Goal: Information Seeking & Learning: Learn about a topic

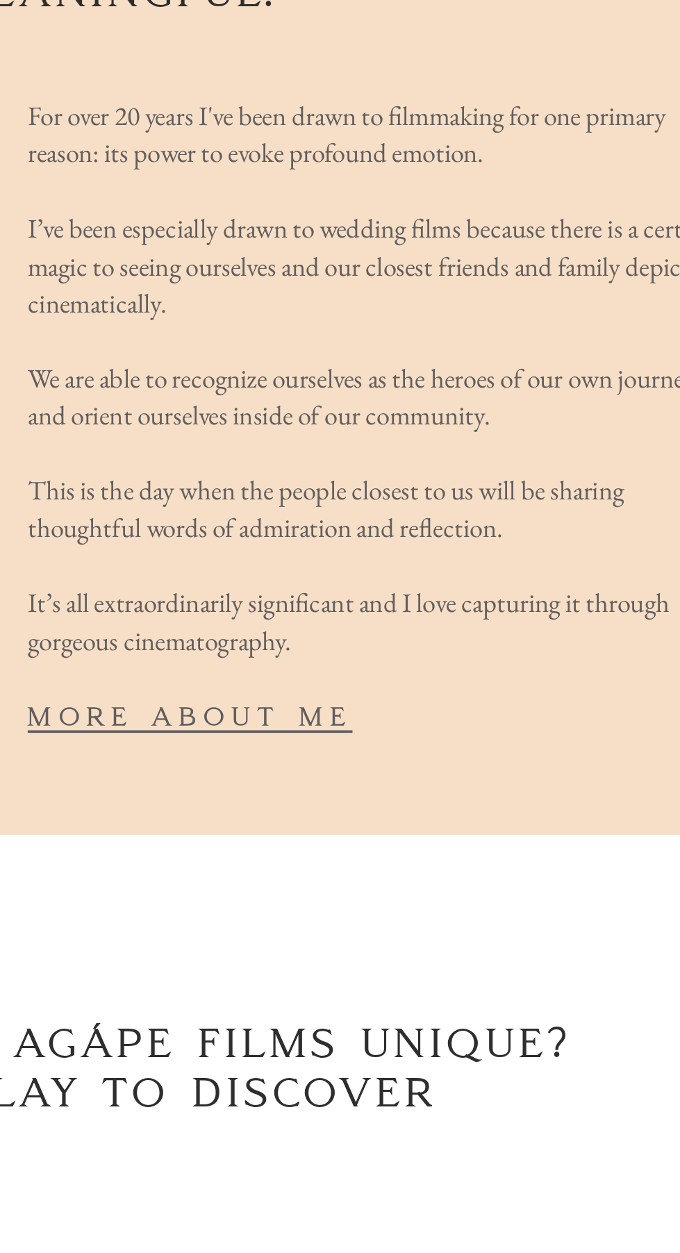
scroll to position [1139, 0]
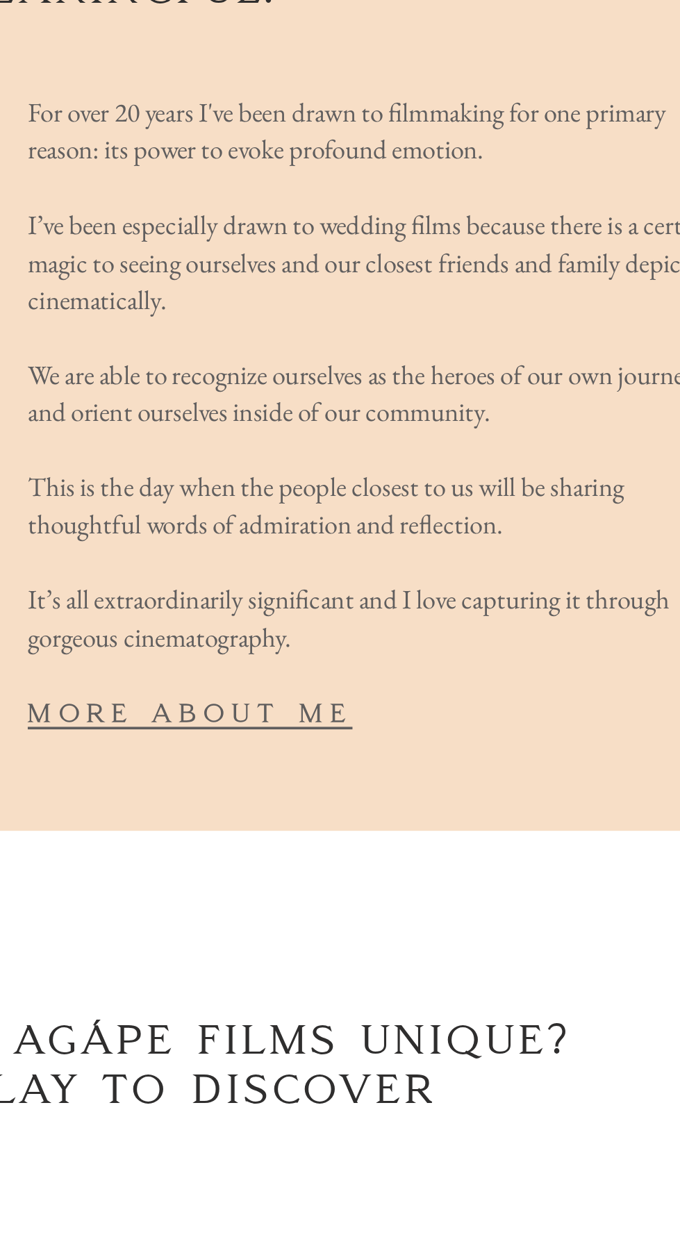
click at [386, 1002] on span "more about me" at bounding box center [381, 1010] width 177 height 17
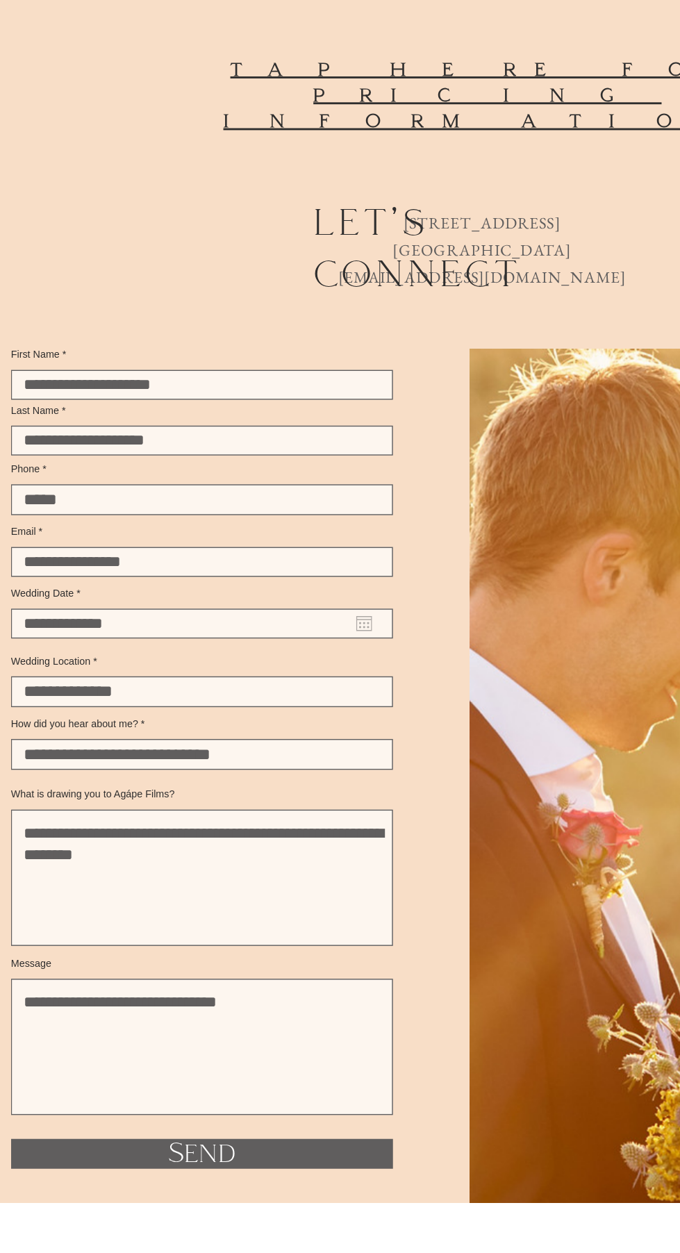
scroll to position [1310, 0]
